Goal: Task Accomplishment & Management: Manage account settings

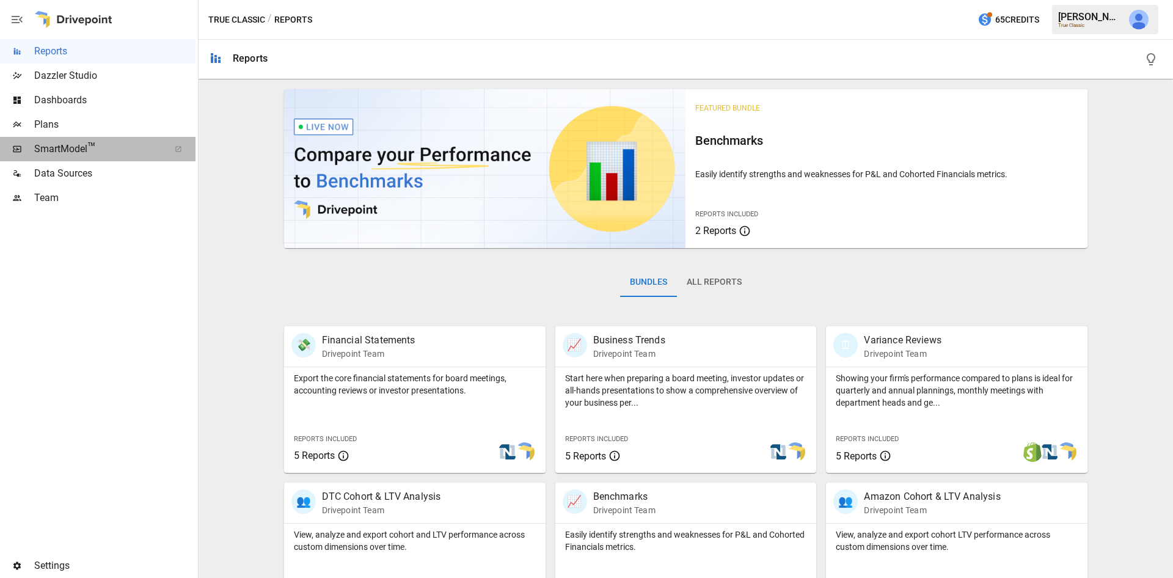
click at [90, 151] on span "™" at bounding box center [91, 147] width 9 height 15
click at [50, 130] on span "Plans" at bounding box center [114, 124] width 161 height 15
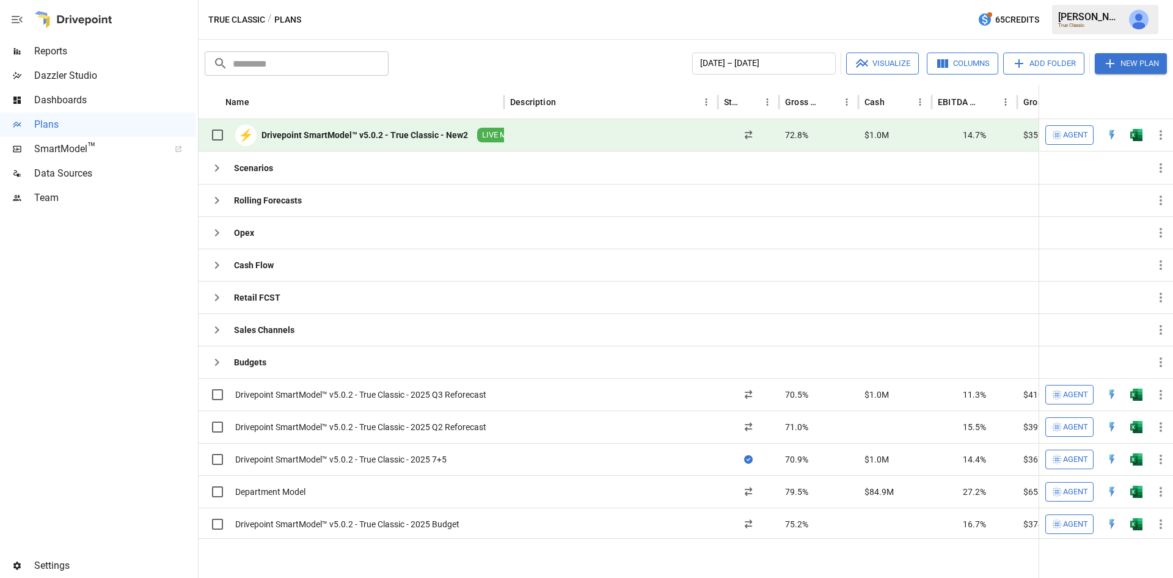
click at [1134, 59] on button "New Plan" at bounding box center [1130, 63] width 72 height 21
click at [1053, 56] on div "Create New Plan Name Name Copy from ​ ​ Folder ​ ​ Description * Description Ca…" at bounding box center [586, 289] width 1173 height 578
click at [1035, 62] on div "Create New Plan Name Name Copy from ​ ​ Folder ​ ​ Description * Description Ca…" at bounding box center [586, 289] width 1173 height 578
click at [659, 54] on div "Create New Plan Name Name Copy from ​ ​ Folder ​ ​ Description * Description Ca…" at bounding box center [586, 289] width 1173 height 578
click at [669, 38] on div "Create New Plan Name Name Copy from ​ ​ Folder ​ ​ Description * Description Ca…" at bounding box center [586, 289] width 1173 height 578
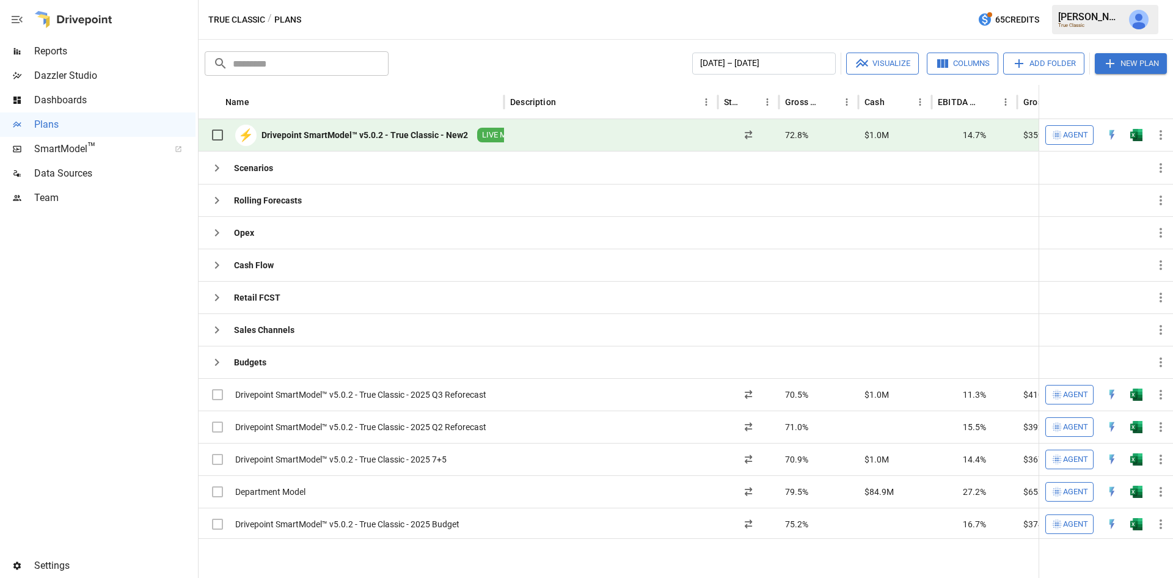
click at [1033, 67] on div "Create New Plan Name Name Copy from ​ ​ Folder ​ ​ Description * Description Ca…" at bounding box center [586, 289] width 1173 height 578
click at [1050, 66] on button "Add Folder" at bounding box center [1043, 64] width 81 height 22
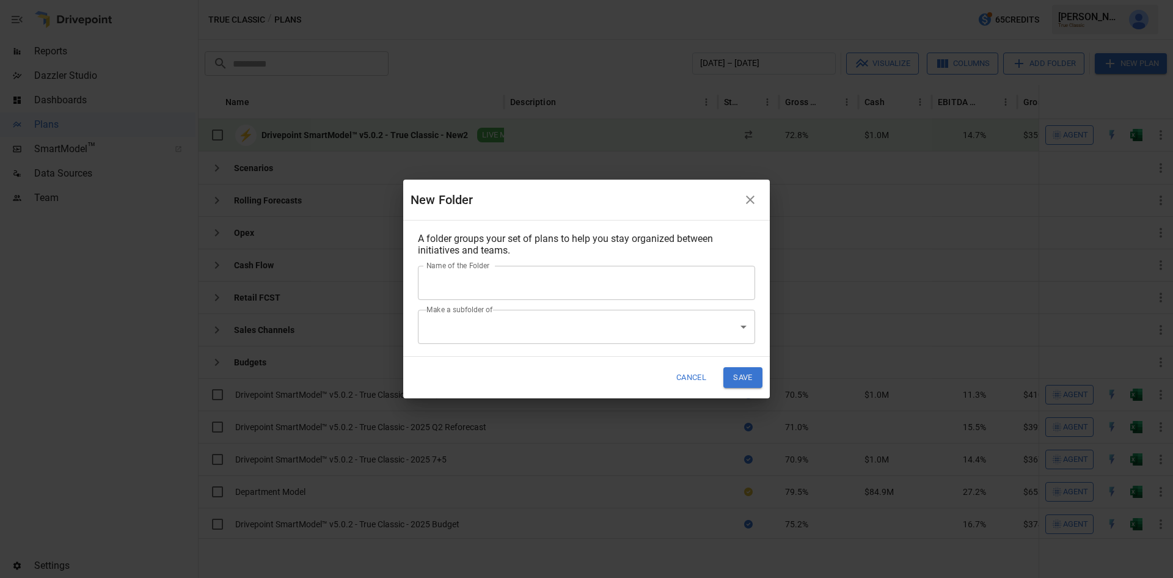
click at [558, 288] on input "Name of the Folder" at bounding box center [586, 283] width 337 height 34
type input "*"
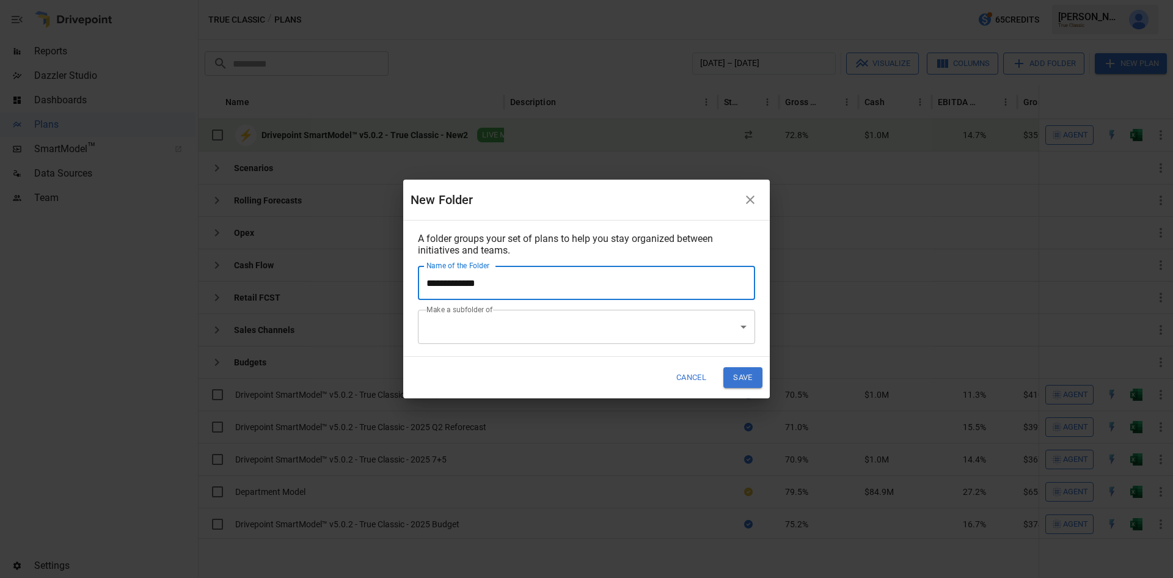
type input "**********"
click at [530, 357] on div "Cancel Save" at bounding box center [586, 378] width 366 height 42
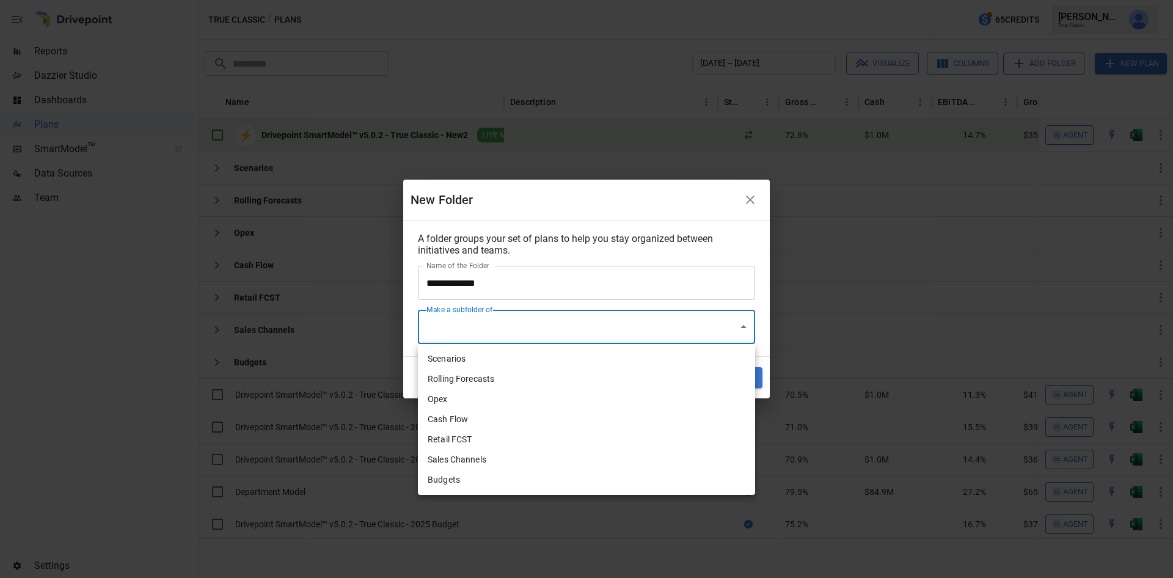
click at [530, 0] on body "Reports Dazzler Studio Dashboards Plans SmartModel ™ Data Sources Team Settings…" at bounding box center [586, 0] width 1173 height 0
click at [530, 330] on div at bounding box center [586, 289] width 1173 height 578
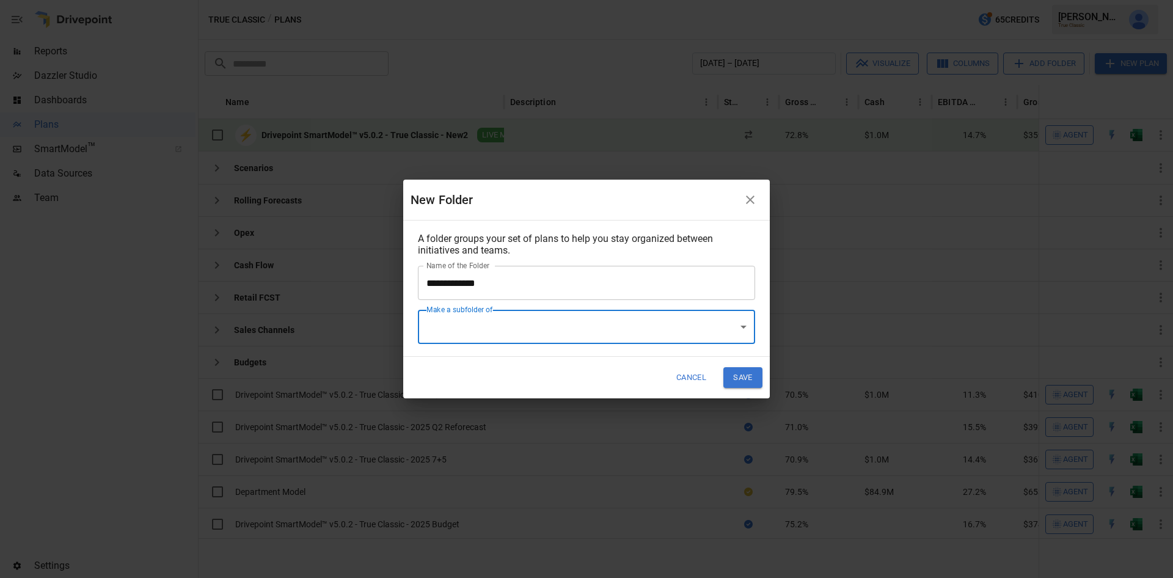
click at [727, 369] on button "Save" at bounding box center [742, 377] width 39 height 20
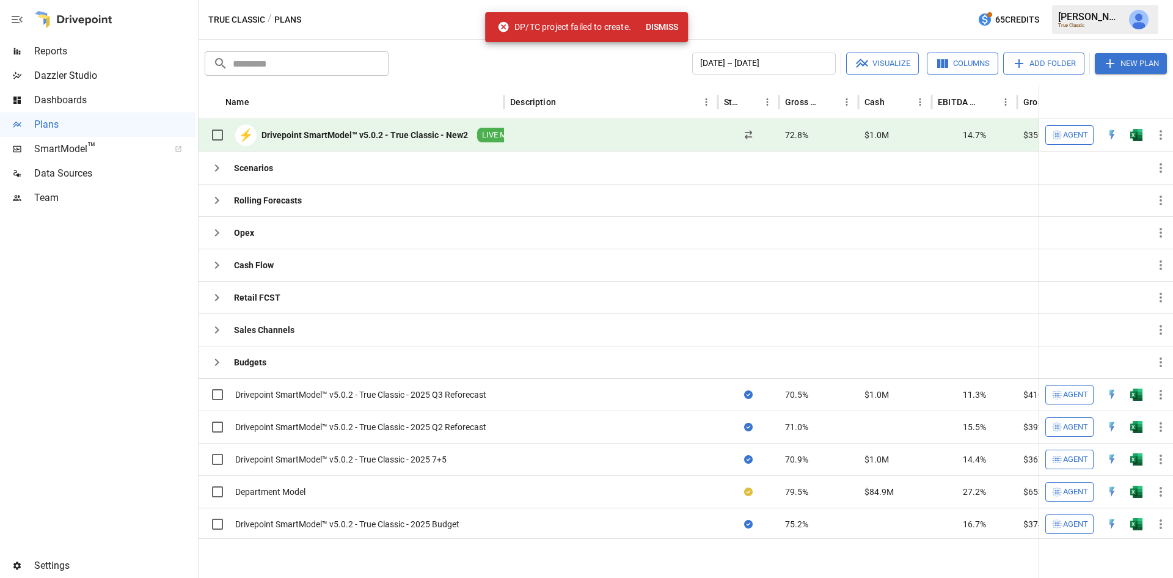
click at [1035, 65] on button "Add Folder" at bounding box center [1043, 64] width 81 height 22
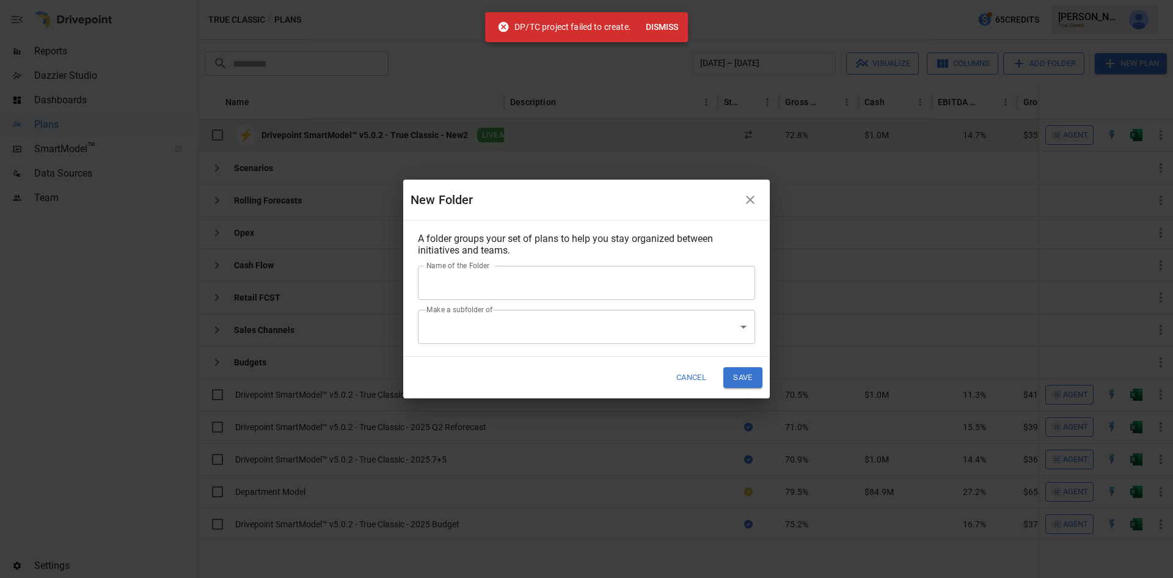
click at [670, 31] on button "Dismiss" at bounding box center [662, 27] width 42 height 23
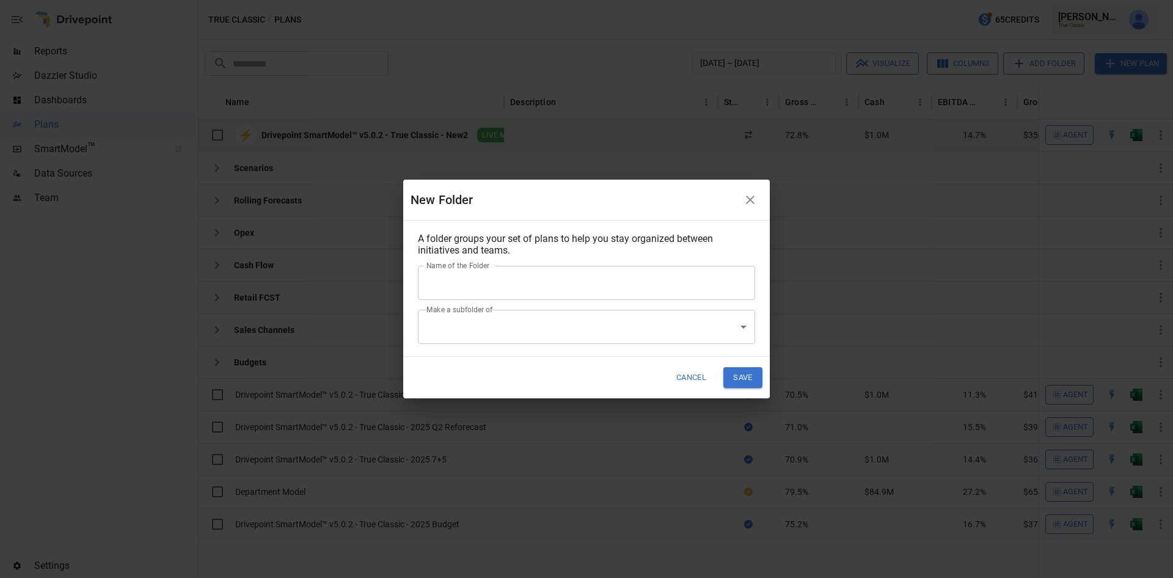
click at [759, 207] on button "button" at bounding box center [750, 200] width 24 height 24
